Goal: Find specific page/section: Find specific page/section

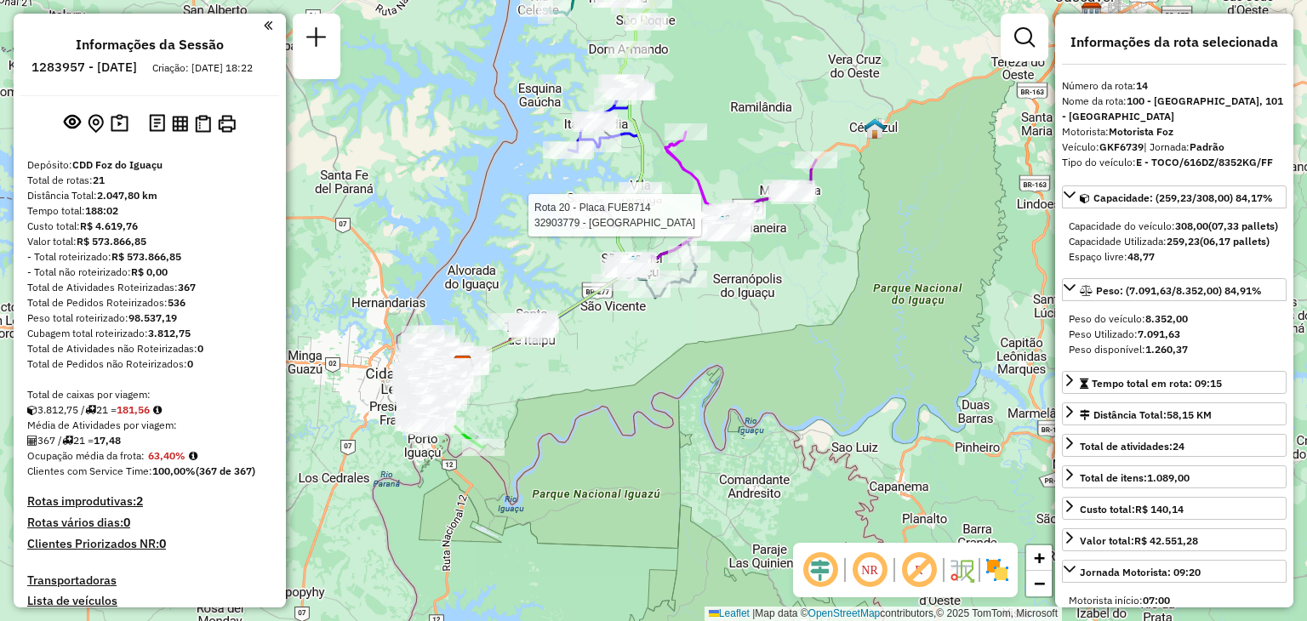
select select "**********"
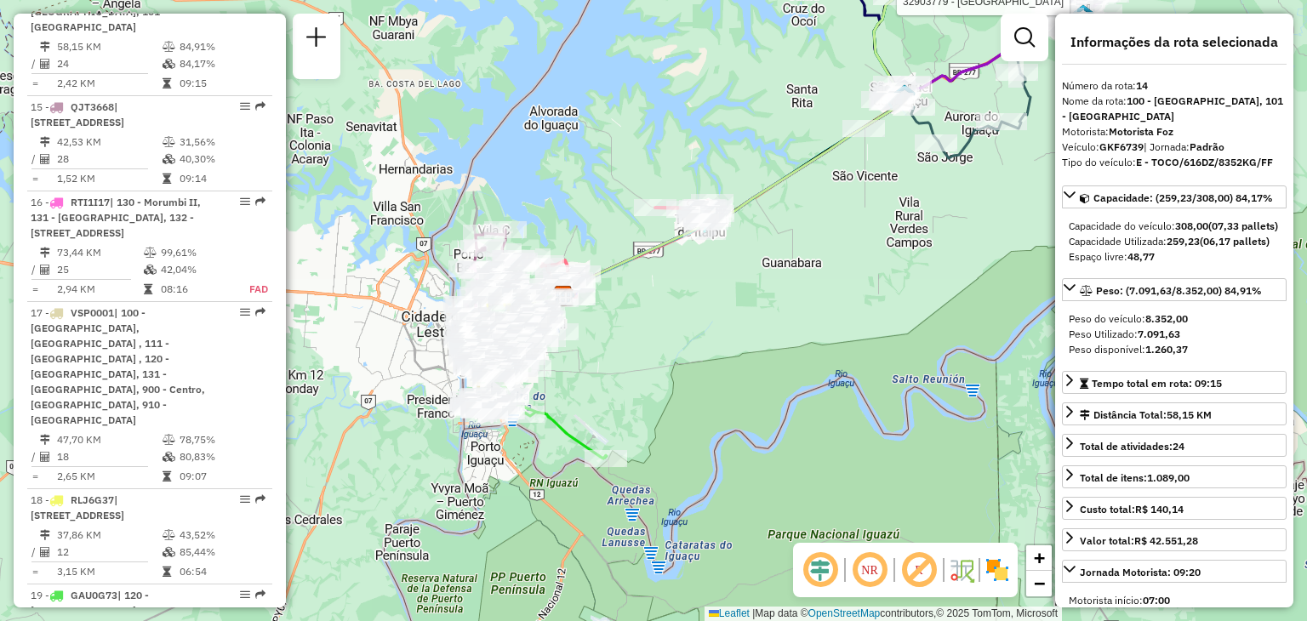
drag, startPoint x: 508, startPoint y: 343, endPoint x: 619, endPoint y: 319, distance: 113.9
click at [614, 322] on div "Rota 20 - Placa FUE8714 32903779 - FRANCISCO DAS CHAGAS Janela de atendimento G…" at bounding box center [653, 310] width 1307 height 621
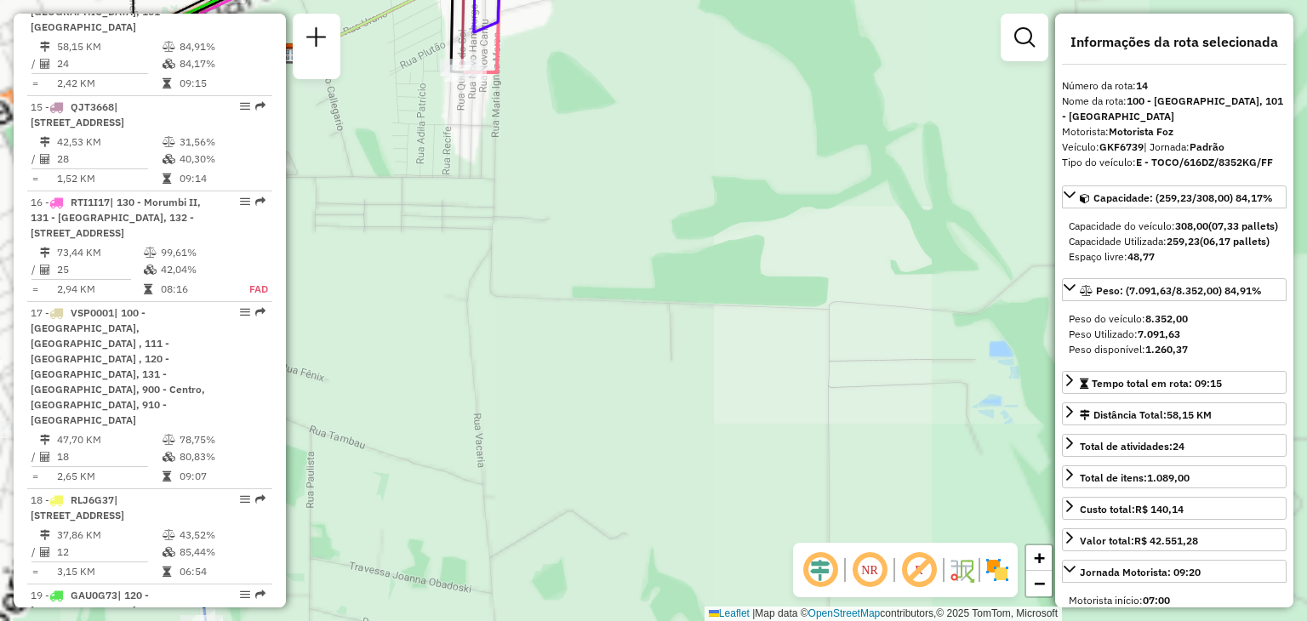
drag, startPoint x: 565, startPoint y: 267, endPoint x: 874, endPoint y: 325, distance: 315.0
click at [874, 325] on div "Rota 20 - Placa FUE8714 32903779 - FRANCISCO DAS CHAGAS Janela de atendimento G…" at bounding box center [653, 310] width 1307 height 621
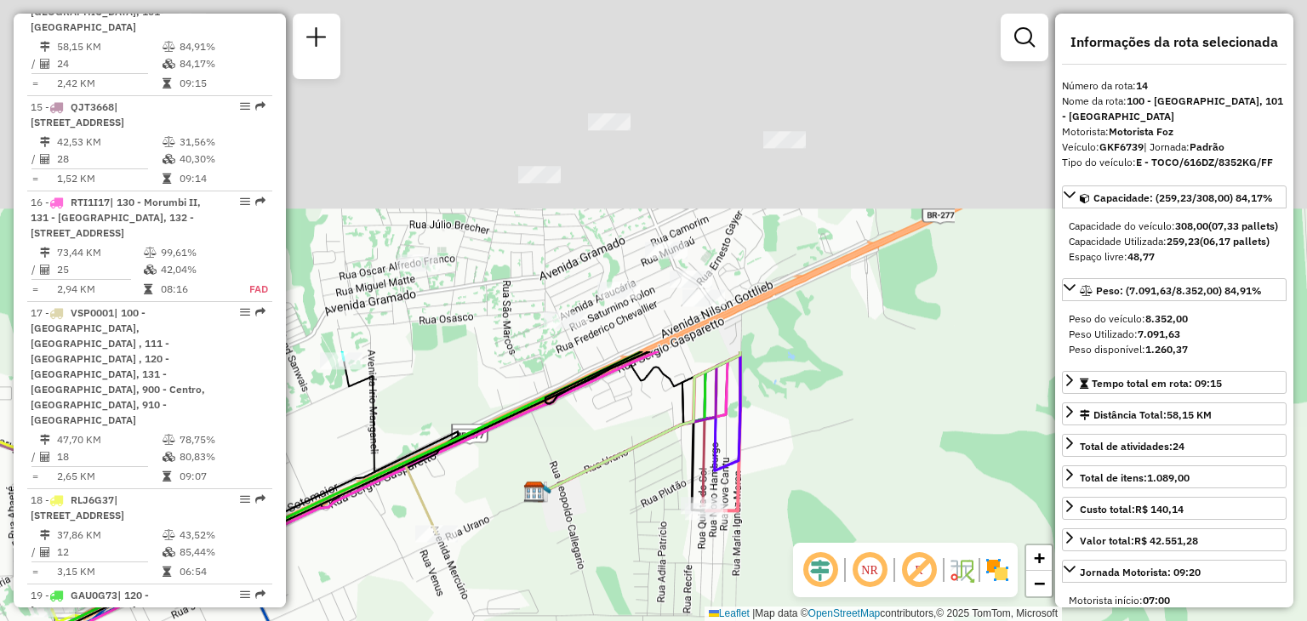
drag, startPoint x: 771, startPoint y: 498, endPoint x: 772, endPoint y: 528, distance: 30.6
click at [772, 528] on div "Rota 20 - Placa FUE8714 32903779 - FRANCISCO DAS CHAGAS Janela de atendimento G…" at bounding box center [653, 310] width 1307 height 621
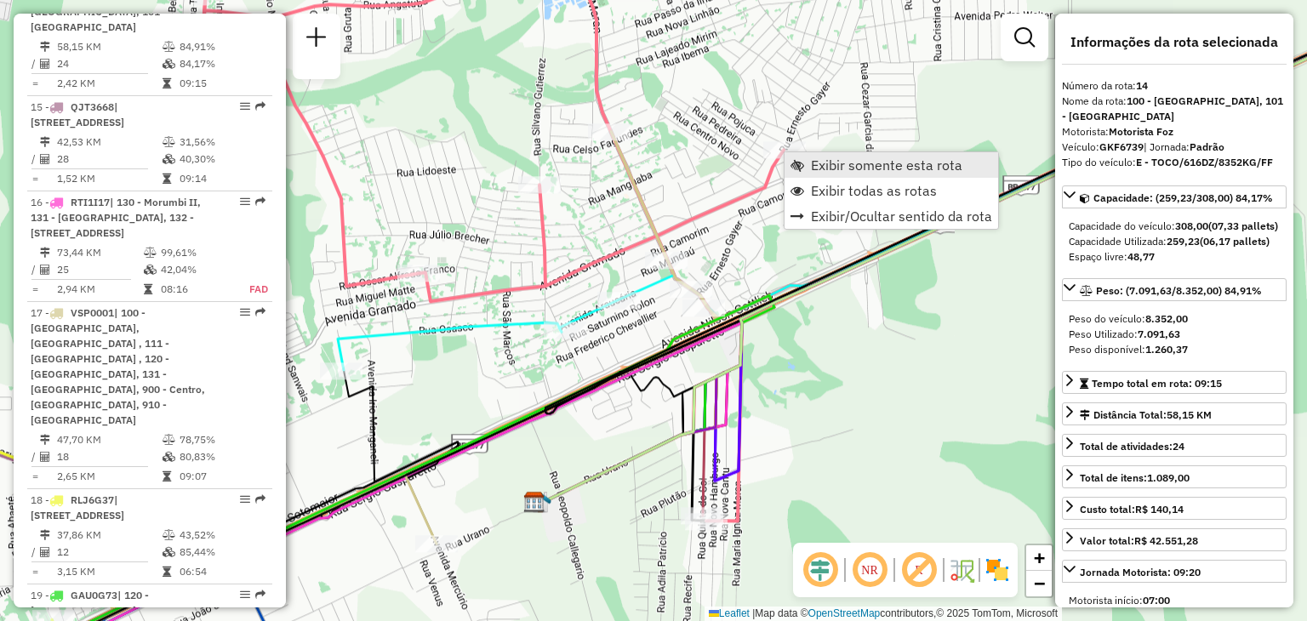
click at [804, 157] on link "Exibir somente esta rota" at bounding box center [891, 165] width 214 height 26
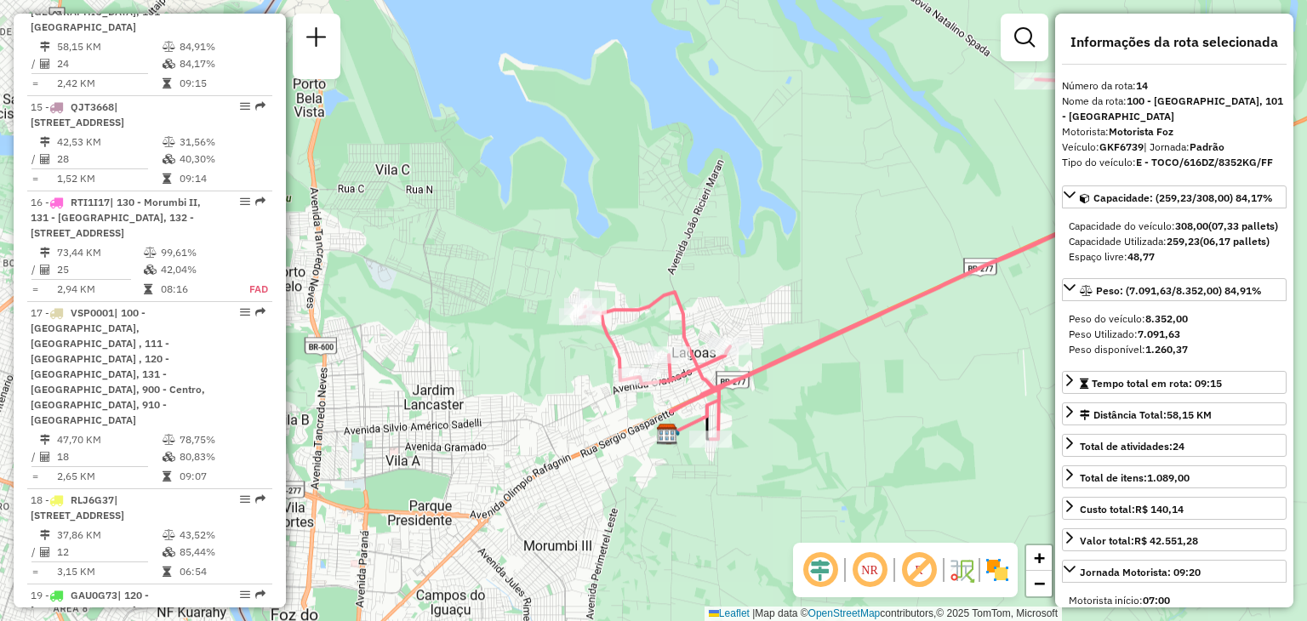
drag, startPoint x: 558, startPoint y: 350, endPoint x: 828, endPoint y: 286, distance: 277.9
click at [828, 286] on div "Janela de atendimento Grade de atendimento Capacidade Transportadoras Veículos …" at bounding box center [653, 310] width 1307 height 621
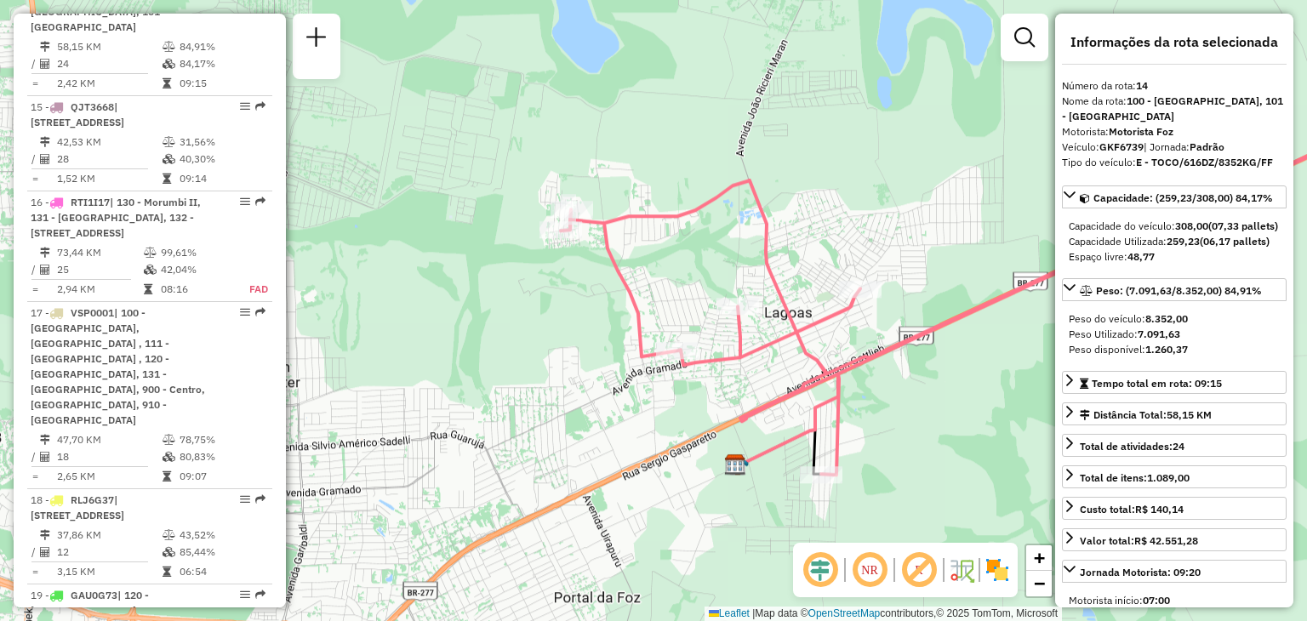
drag, startPoint x: 851, startPoint y: 304, endPoint x: 912, endPoint y: 328, distance: 66.0
click at [912, 328] on icon at bounding box center [1029, 273] width 937 height 404
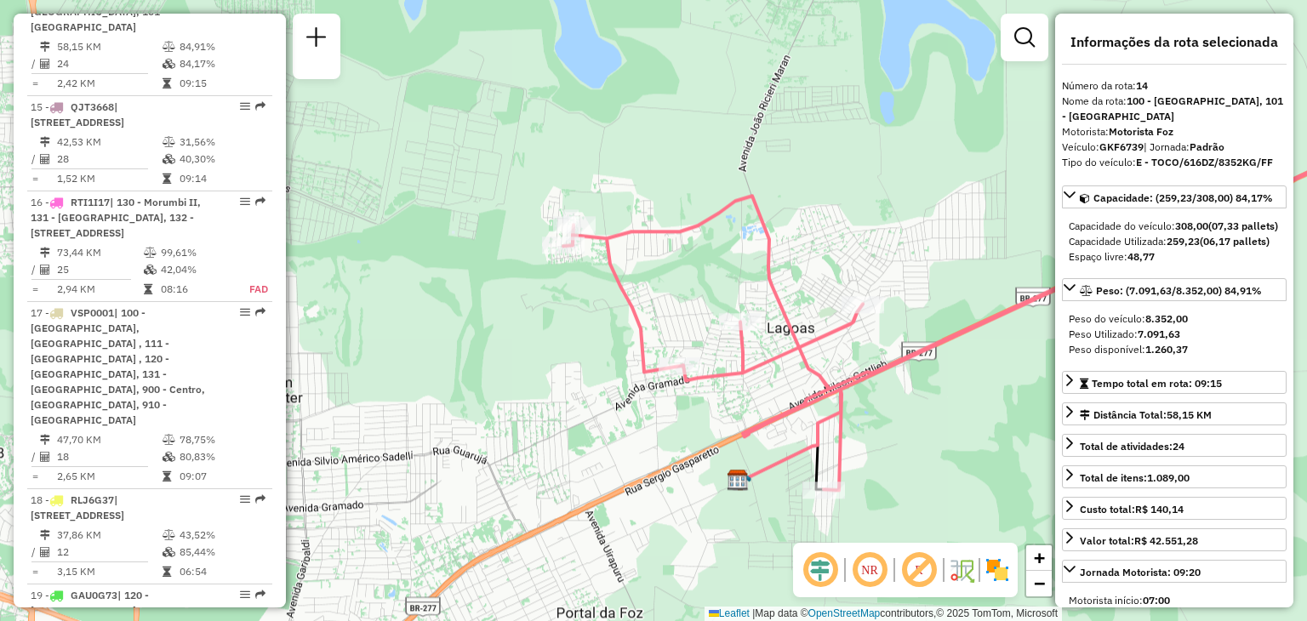
drag, startPoint x: 859, startPoint y: 380, endPoint x: 871, endPoint y: 416, distance: 37.7
click at [871, 416] on div "Janela de atendimento Grade de atendimento Capacidade Transportadoras Veículos …" at bounding box center [653, 310] width 1307 height 621
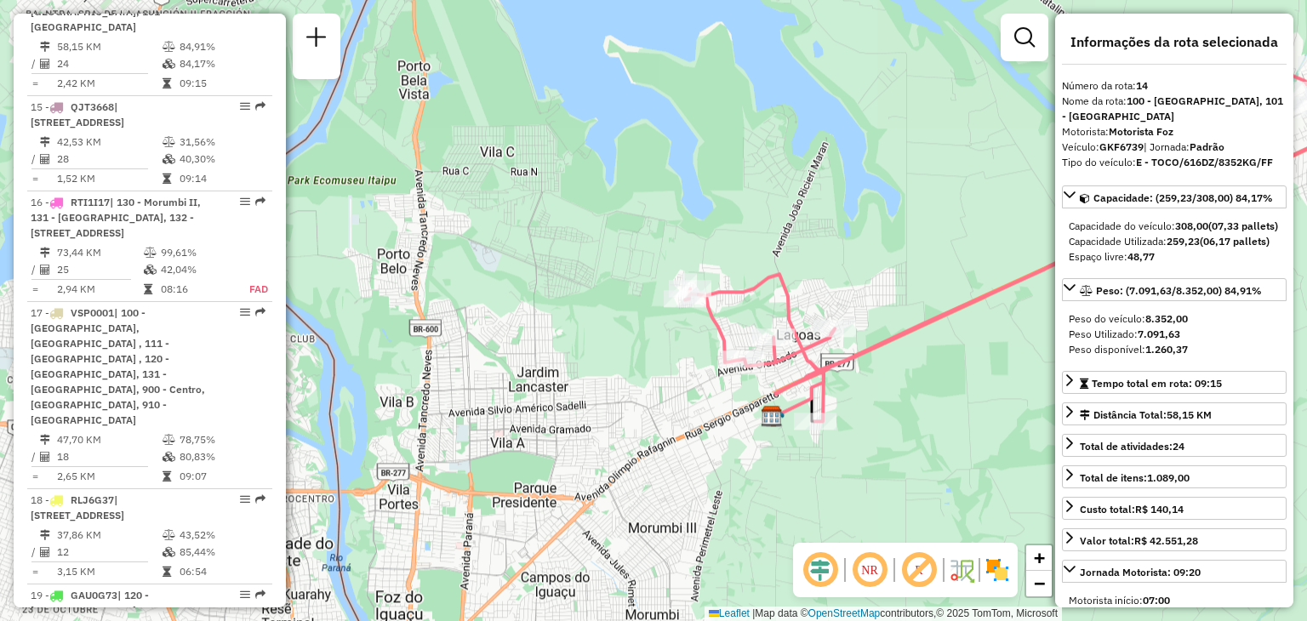
drag, startPoint x: 888, startPoint y: 322, endPoint x: 877, endPoint y: 326, distance: 11.8
click at [880, 327] on div "Janela de atendimento Grade de atendimento Capacidade Transportadoras Veículos …" at bounding box center [653, 310] width 1307 height 621
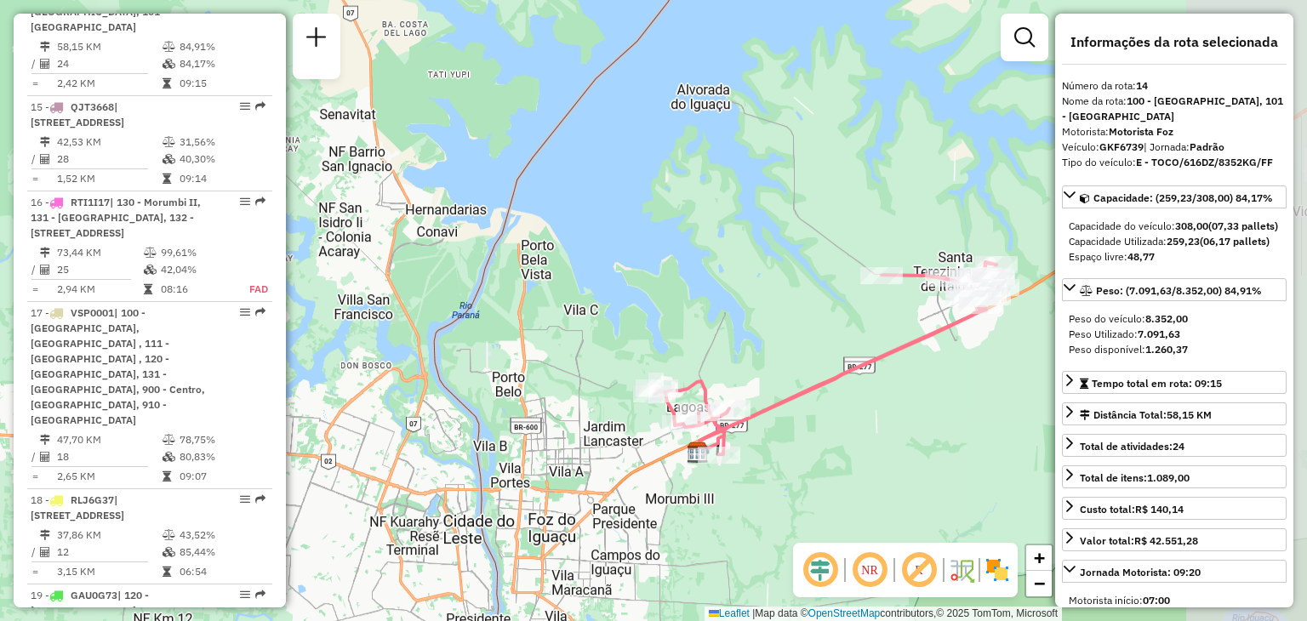
drag, startPoint x: 940, startPoint y: 303, endPoint x: 806, endPoint y: 398, distance: 164.0
click at [802, 404] on icon at bounding box center [826, 358] width 344 height 192
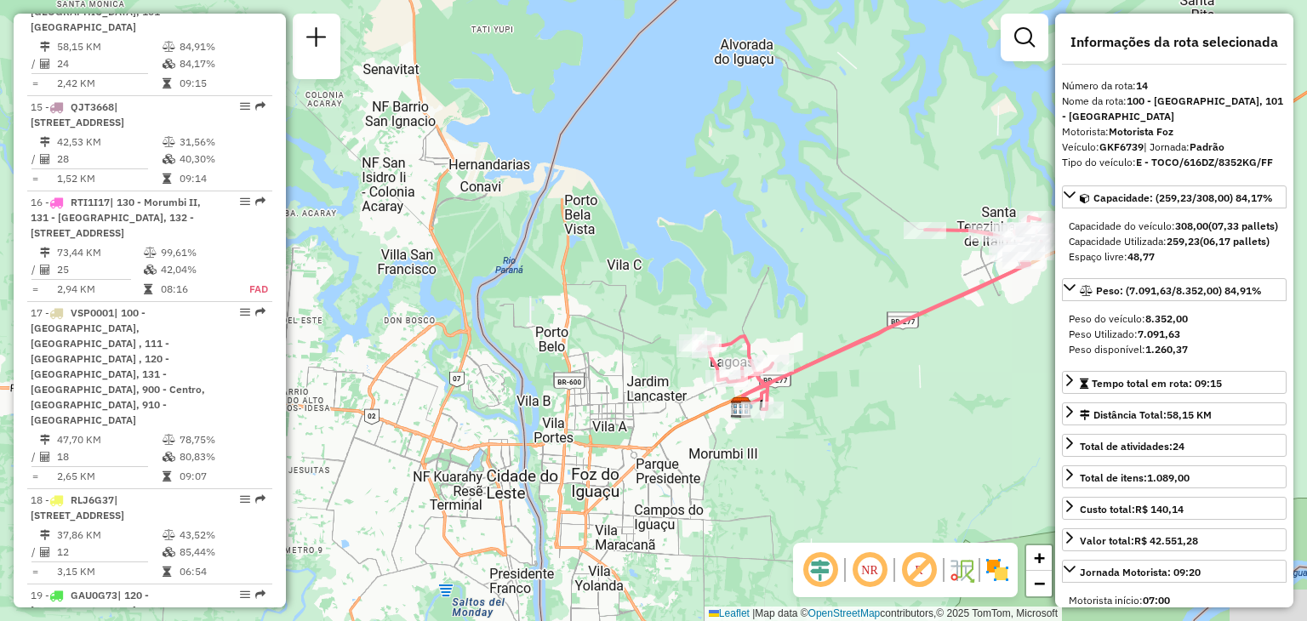
drag, startPoint x: 808, startPoint y: 419, endPoint x: 856, endPoint y: 367, distance: 70.4
click at [856, 367] on div "Janela de atendimento Grade de atendimento Capacidade Transportadoras Veículos …" at bounding box center [653, 310] width 1307 height 621
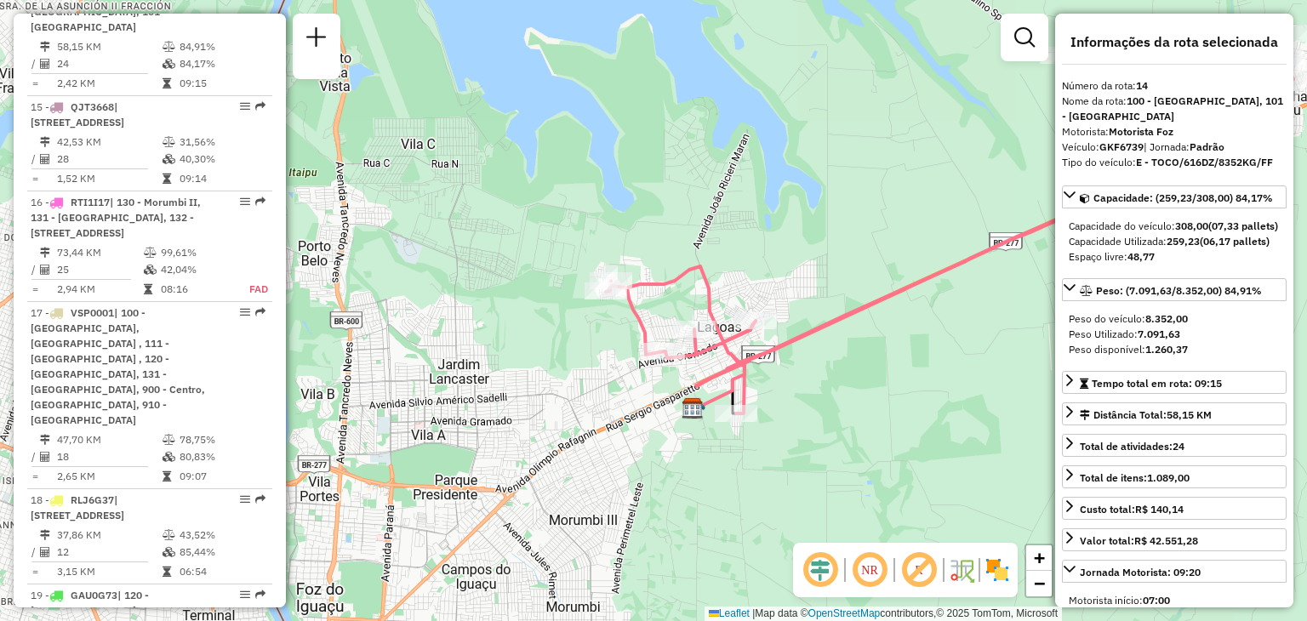
drag, startPoint x: 767, startPoint y: 365, endPoint x: 781, endPoint y: 355, distance: 17.0
click at [781, 355] on icon at bounding box center [949, 220] width 687 height 385
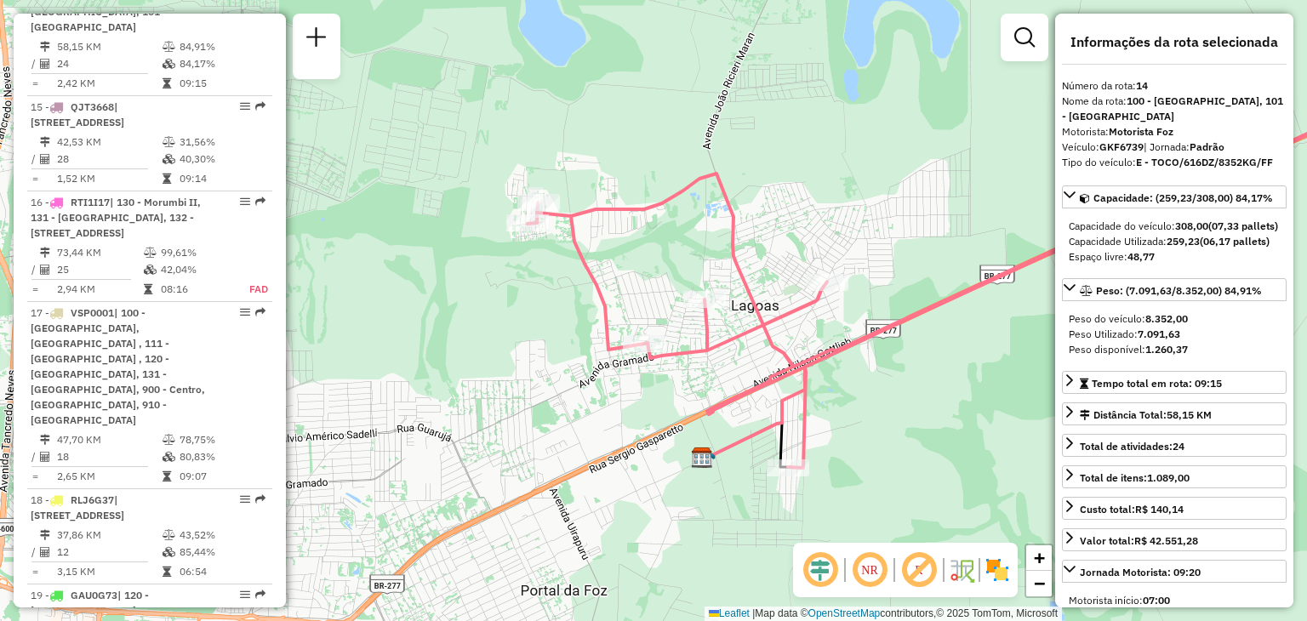
drag, startPoint x: 837, startPoint y: 327, endPoint x: 853, endPoint y: 314, distance: 21.1
click at [850, 316] on div "Janela de atendimento Grade de atendimento Capacidade Transportadoras Veículos …" at bounding box center [653, 310] width 1307 height 621
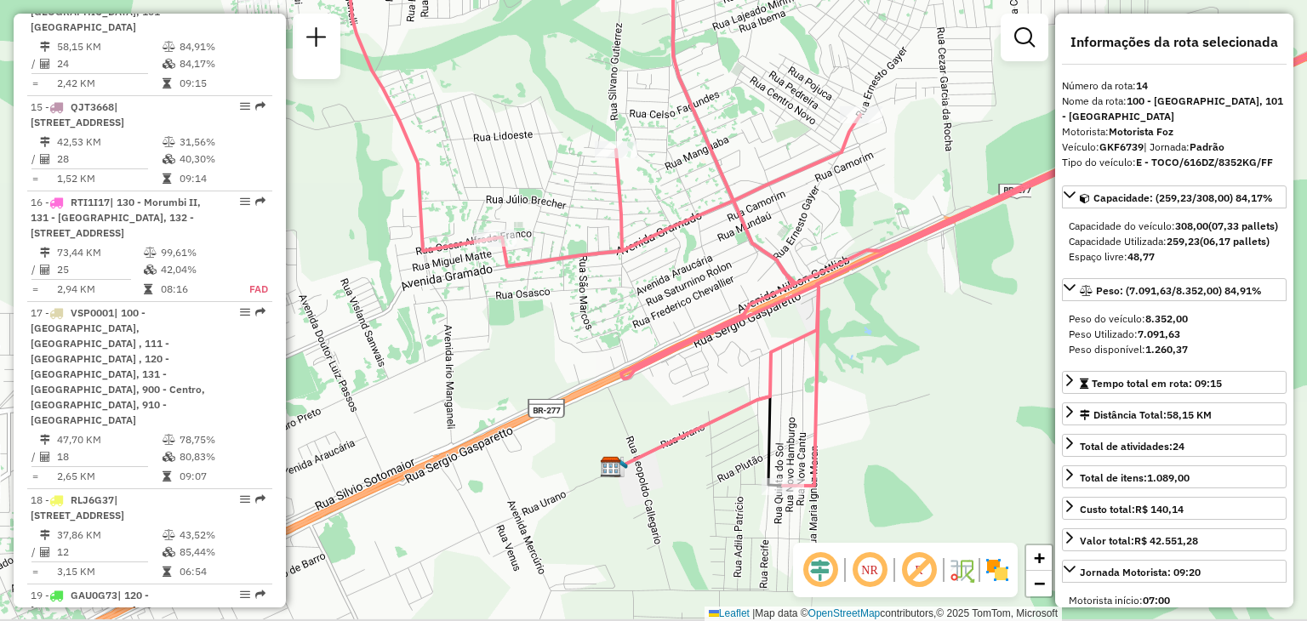
drag, startPoint x: 861, startPoint y: 296, endPoint x: 944, endPoint y: 162, distance: 158.1
click at [944, 162] on div "Janela de atendimento Grade de atendimento Capacidade Transportadoras Veículos …" at bounding box center [653, 310] width 1307 height 621
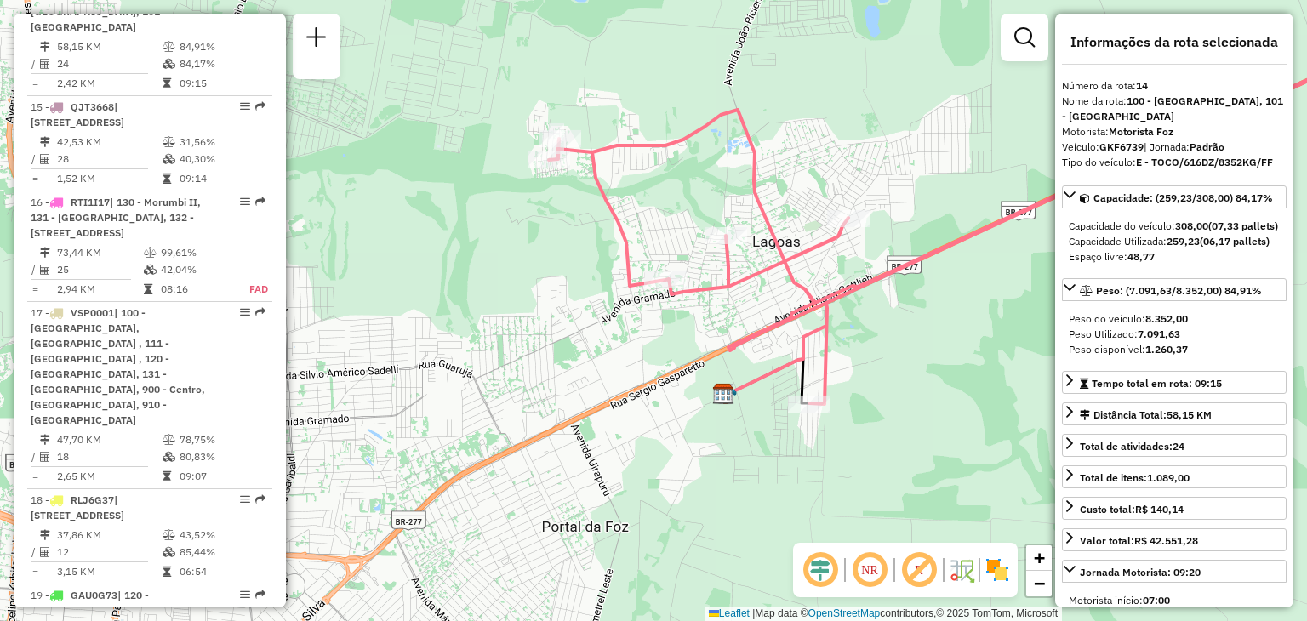
drag, startPoint x: 891, startPoint y: 214, endPoint x: 840, endPoint y: 292, distance: 92.3
click at [840, 292] on icon at bounding box center [968, 223] width 838 height 361
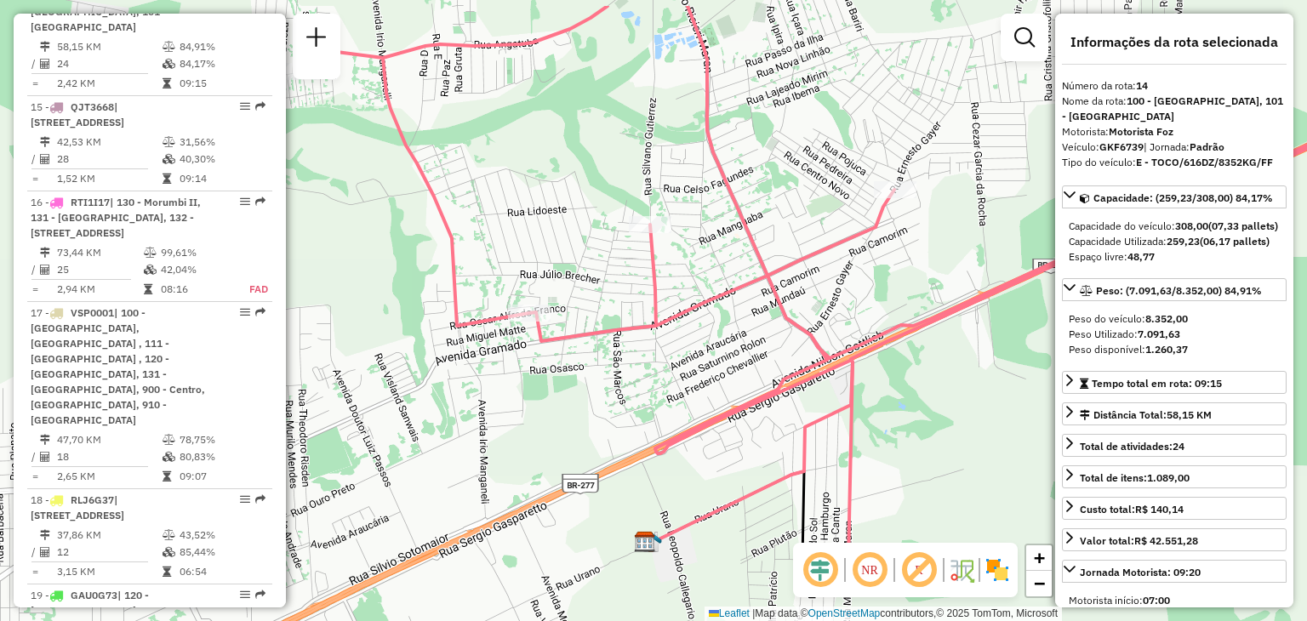
drag, startPoint x: 713, startPoint y: 299, endPoint x: 591, endPoint y: 368, distance: 140.2
click at [591, 368] on div "Janela de atendimento Grade de atendimento Capacidade Transportadoras Veículos …" at bounding box center [653, 310] width 1307 height 621
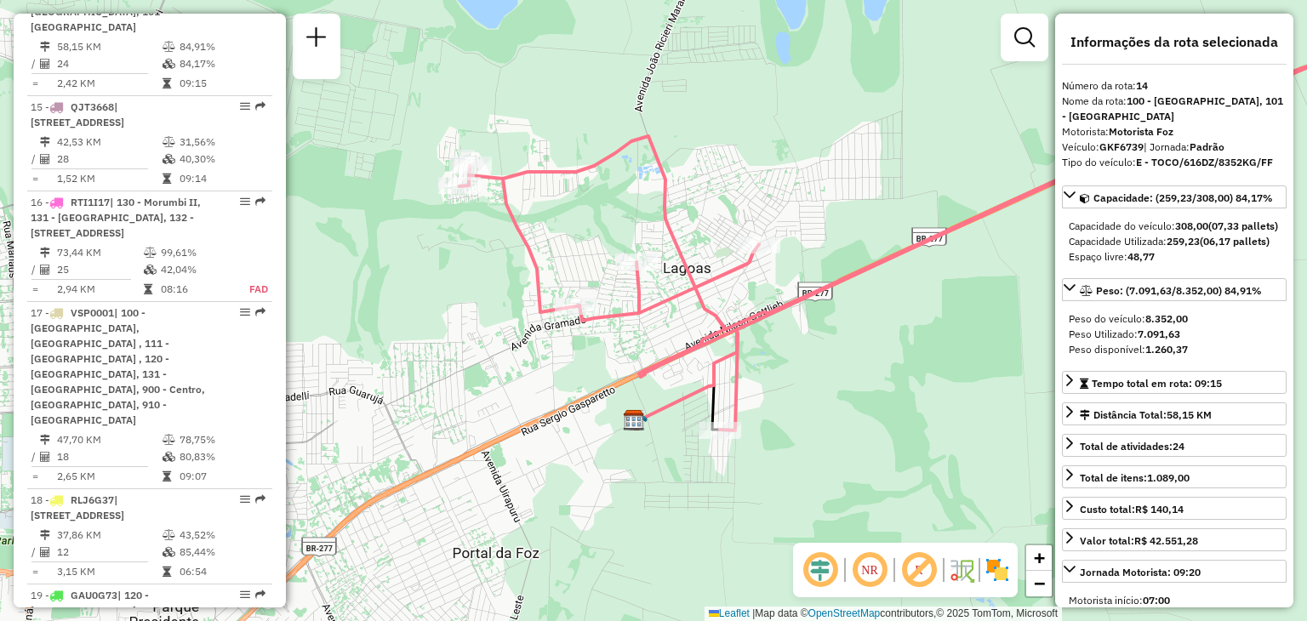
drag, startPoint x: 733, startPoint y: 343, endPoint x: 746, endPoint y: 310, distance: 35.5
click at [746, 310] on icon at bounding box center [955, 215] width 993 height 430
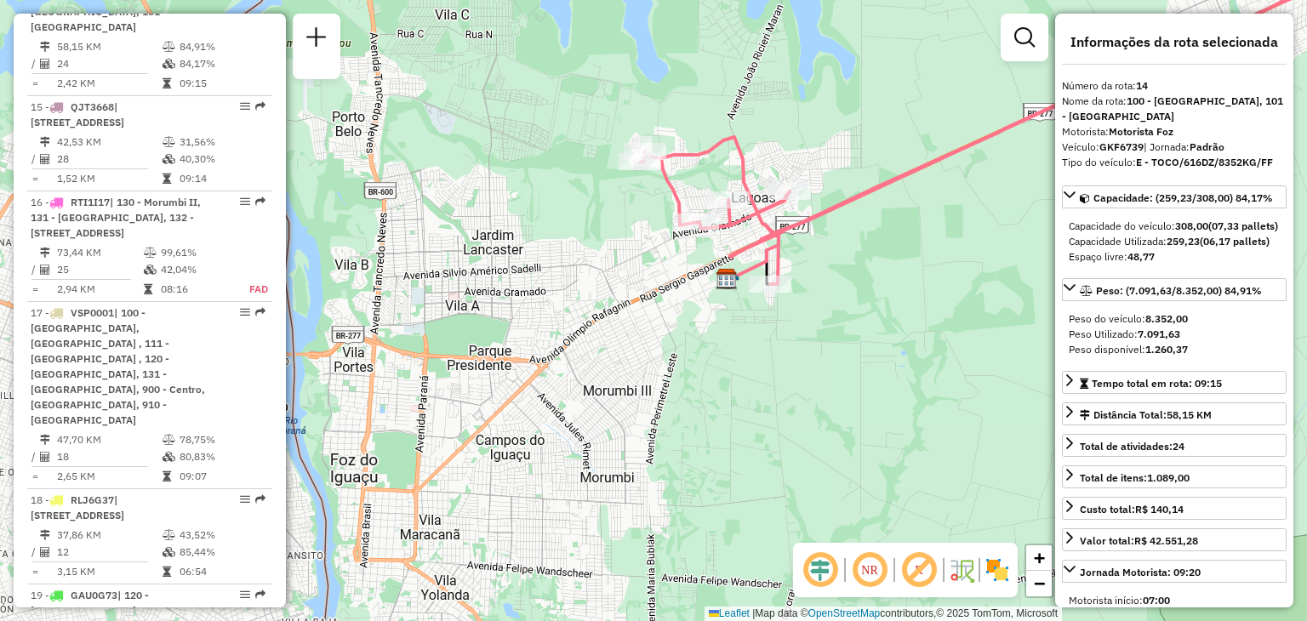
click at [864, 79] on div "Janela de atendimento Grade de atendimento Capacidade Transportadoras Veículos …" at bounding box center [653, 310] width 1307 height 621
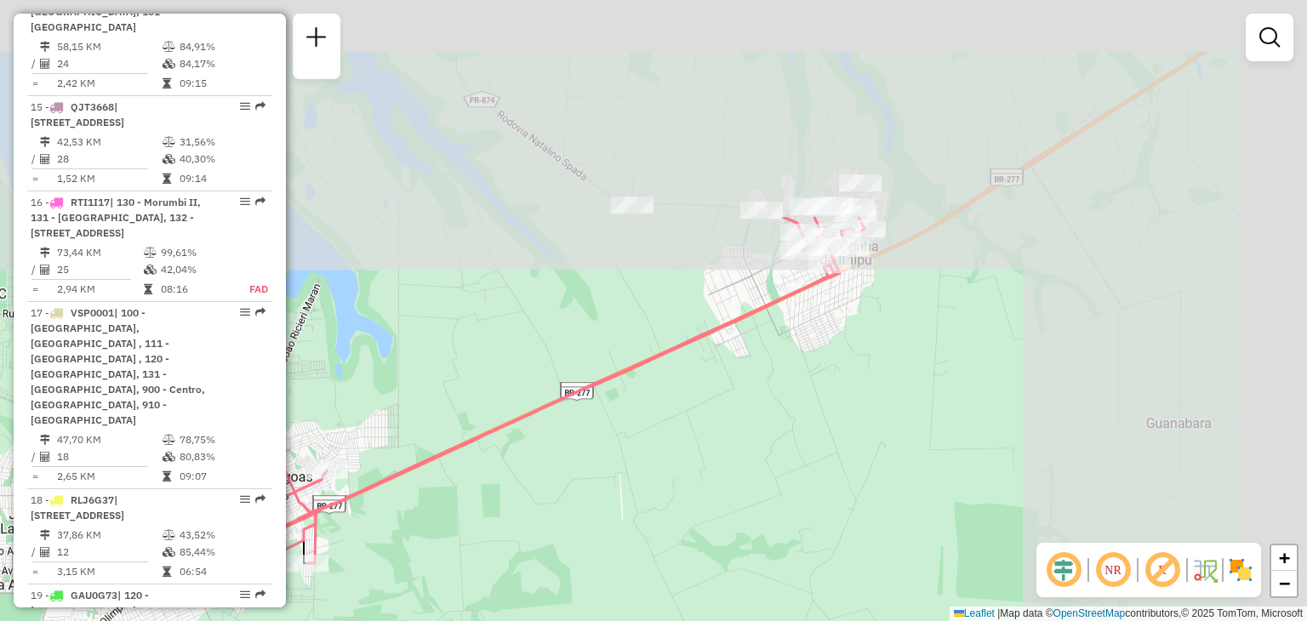
drag, startPoint x: 1034, startPoint y: 161, endPoint x: 532, endPoint y: 472, distance: 591.3
click at [532, 471] on div "Janela de atendimento Grade de atendimento Capacidade Transportadoras Veículos …" at bounding box center [653, 310] width 1307 height 621
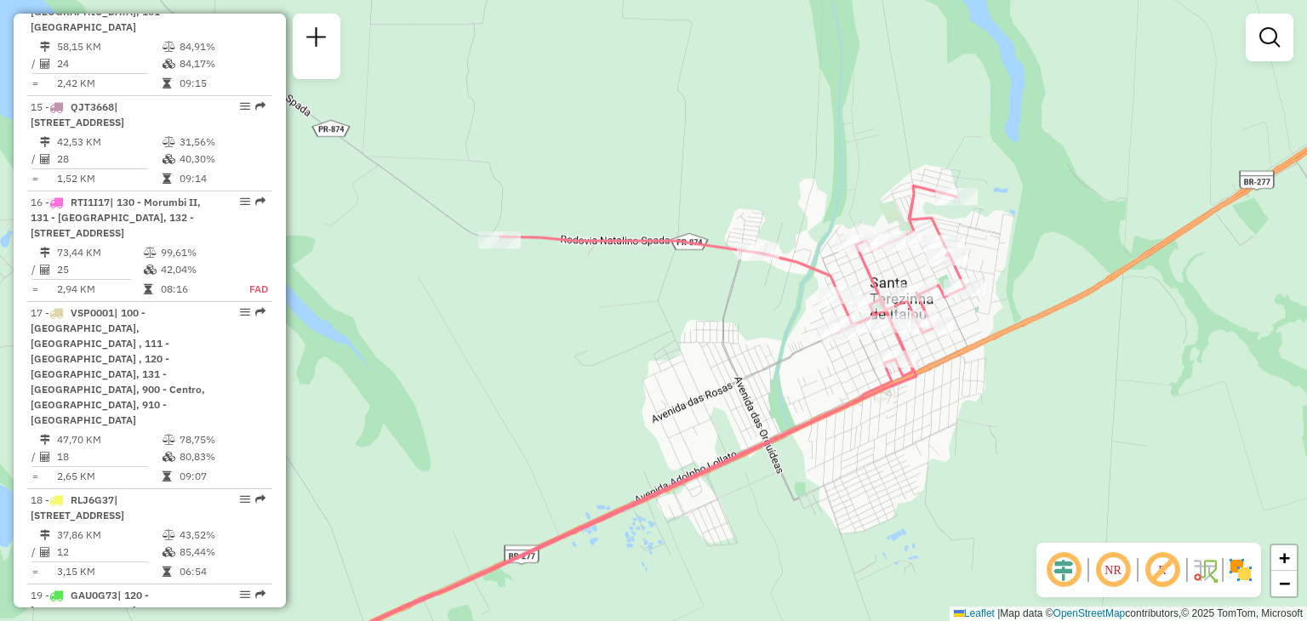
drag, startPoint x: 806, startPoint y: 295, endPoint x: 817, endPoint y: 315, distance: 22.5
click at [817, 315] on div "Janela de atendimento Grade de atendimento Capacidade Transportadoras Veículos …" at bounding box center [653, 310] width 1307 height 621
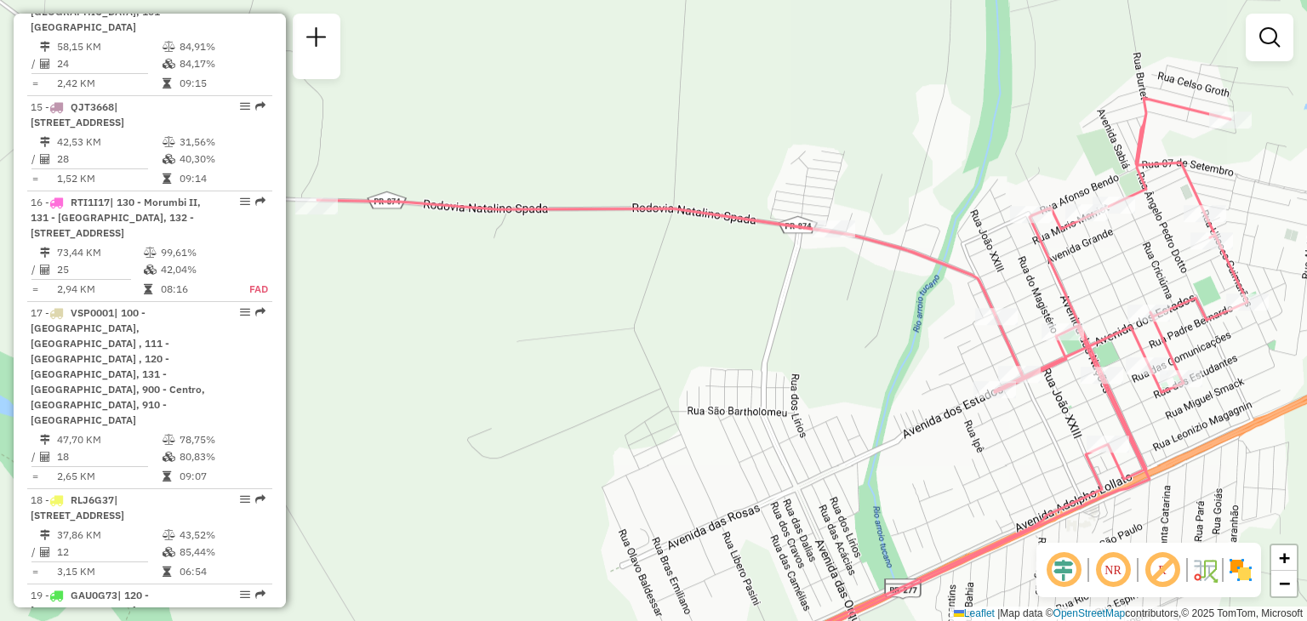
drag, startPoint x: 893, startPoint y: 295, endPoint x: 1041, endPoint y: 315, distance: 149.3
click at [1041, 315] on div "Janela de atendimento Grade de atendimento Capacidade Transportadoras Veículos …" at bounding box center [653, 310] width 1307 height 621
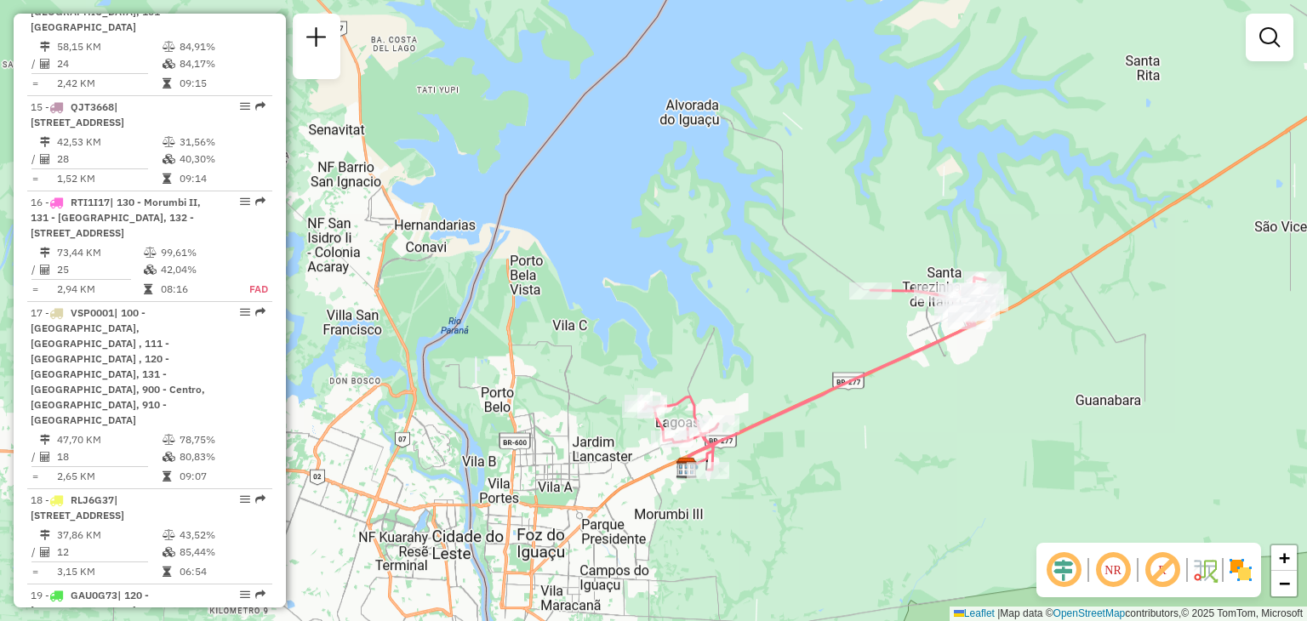
drag, startPoint x: 1021, startPoint y: 252, endPoint x: 910, endPoint y: 182, distance: 130.7
click at [910, 182] on div "Janela de atendimento Grade de atendimento Capacidade Transportadoras Veículos …" at bounding box center [653, 310] width 1307 height 621
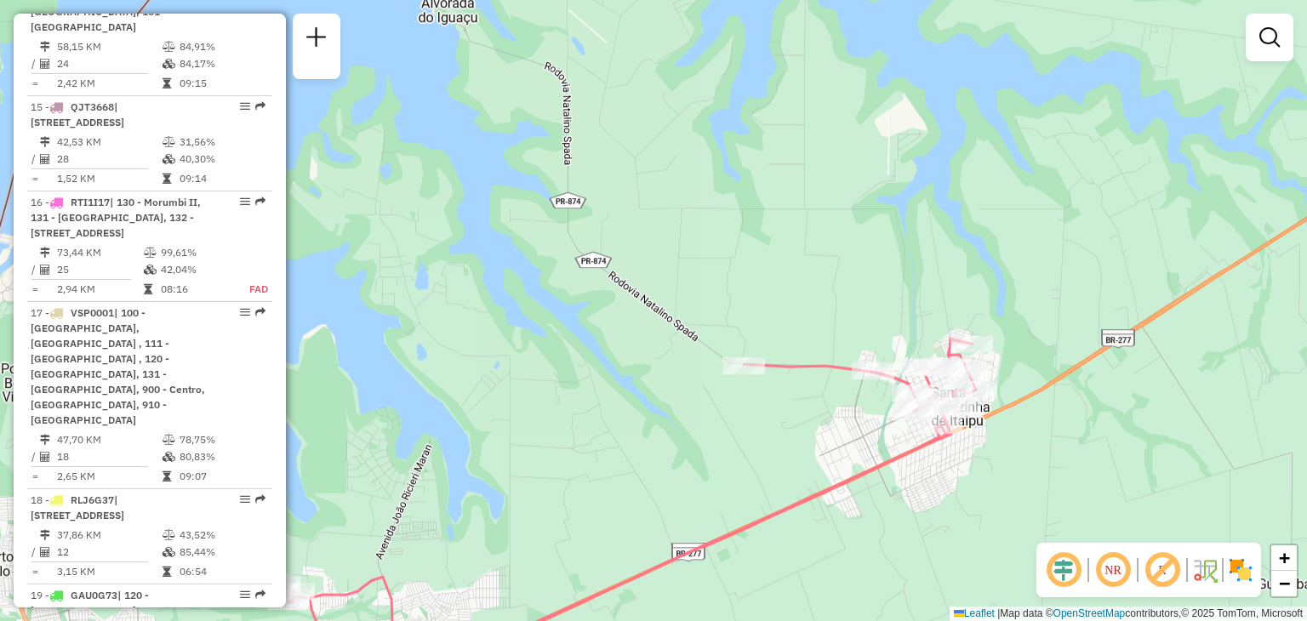
drag, startPoint x: 1005, startPoint y: 285, endPoint x: 989, endPoint y: 230, distance: 57.6
click at [990, 230] on div "Janela de atendimento Grade de atendimento Capacidade Transportadoras Veículos …" at bounding box center [653, 310] width 1307 height 621
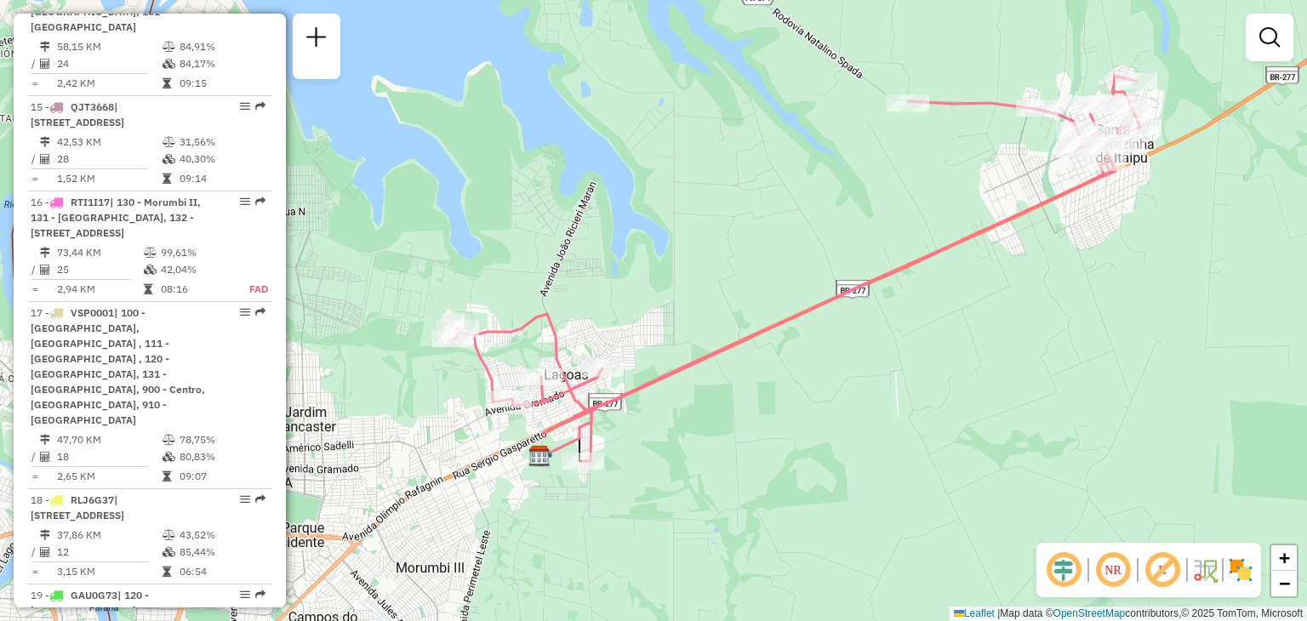
drag, startPoint x: 663, startPoint y: 476, endPoint x: 840, endPoint y: 378, distance: 203.3
click at [839, 378] on div "Janela de atendimento Grade de atendimento Capacidade Transportadoras Veículos …" at bounding box center [653, 310] width 1307 height 621
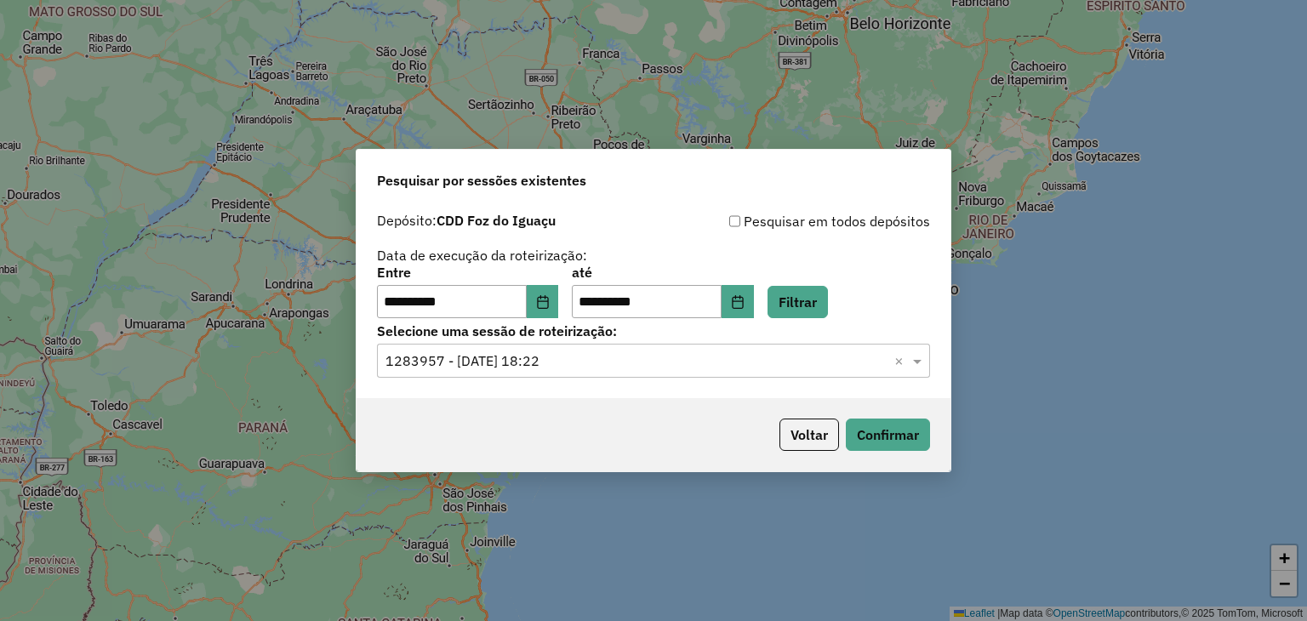
click at [1080, 194] on div "**********" at bounding box center [653, 310] width 1307 height 621
